Goal: Navigation & Orientation: Find specific page/section

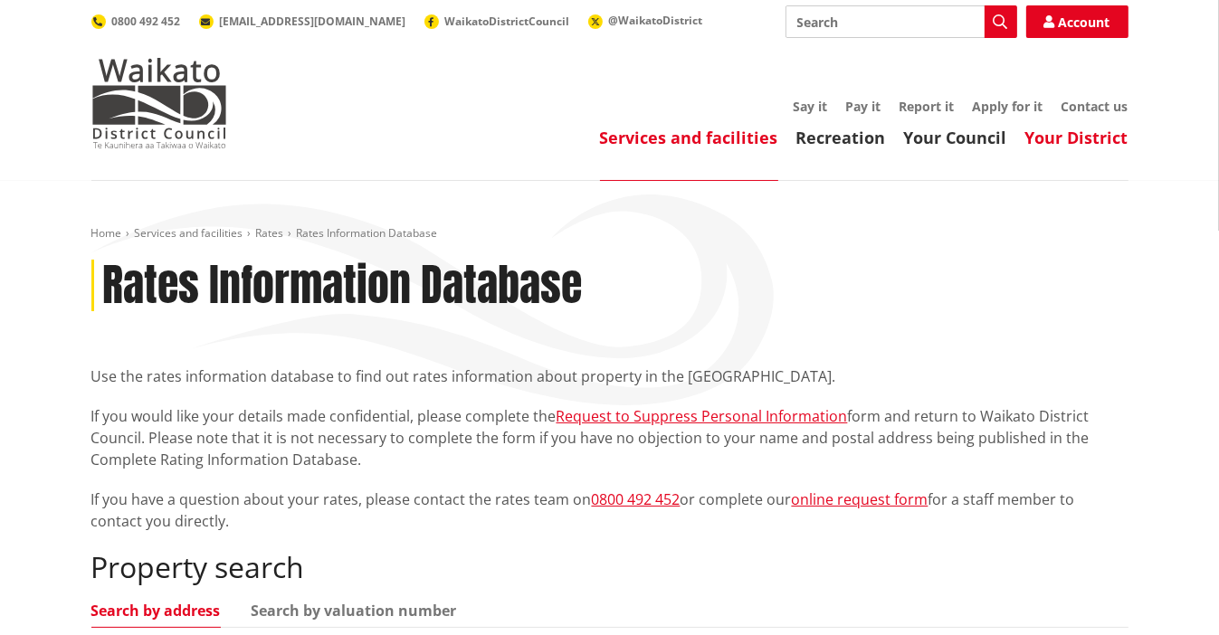
click at [1081, 139] on link "Your District" at bounding box center [1076, 138] width 103 height 22
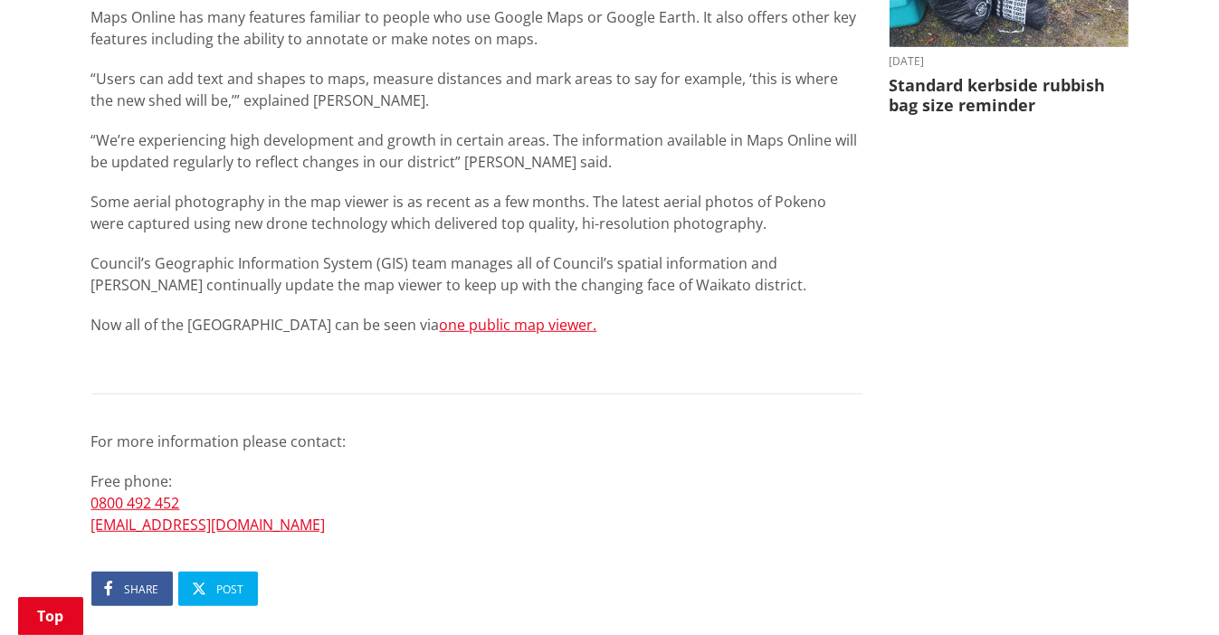
scroll to position [905, 0]
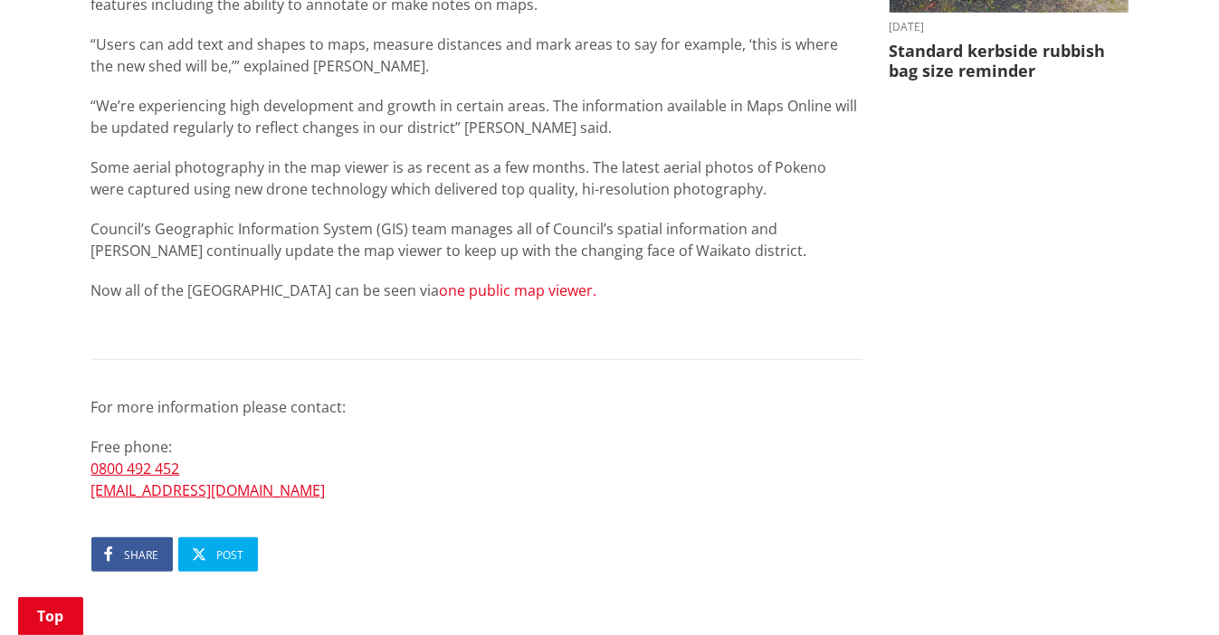
click at [511, 294] on link "one public map viewer." at bounding box center [518, 290] width 157 height 20
